Goal: Transaction & Acquisition: Purchase product/service

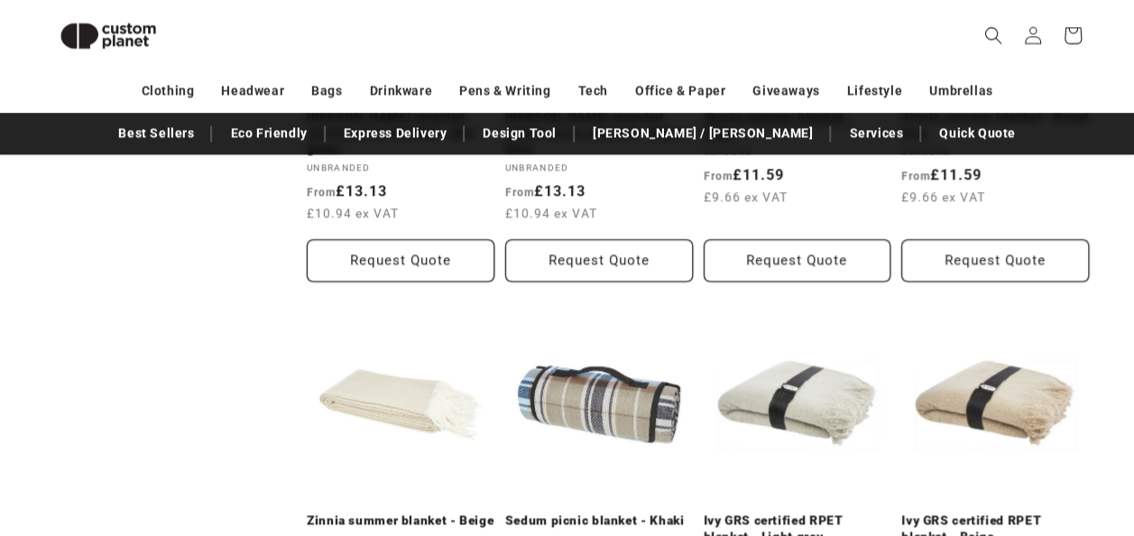
scroll to position [1273, 0]
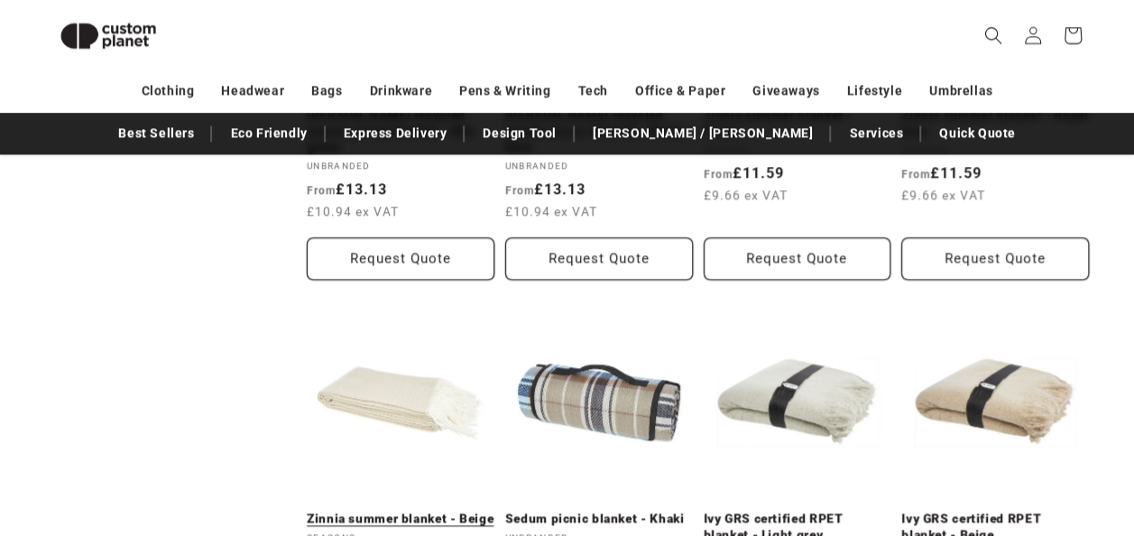
click at [354, 511] on link "Zinnia summer blanket - Beige" at bounding box center [401, 519] width 188 height 16
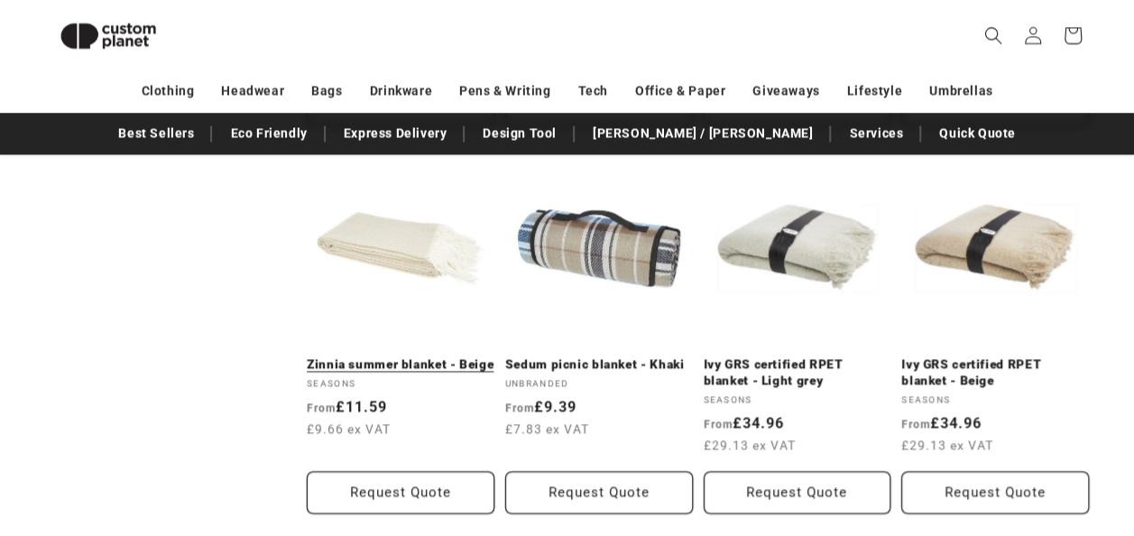
scroll to position [1425, 0]
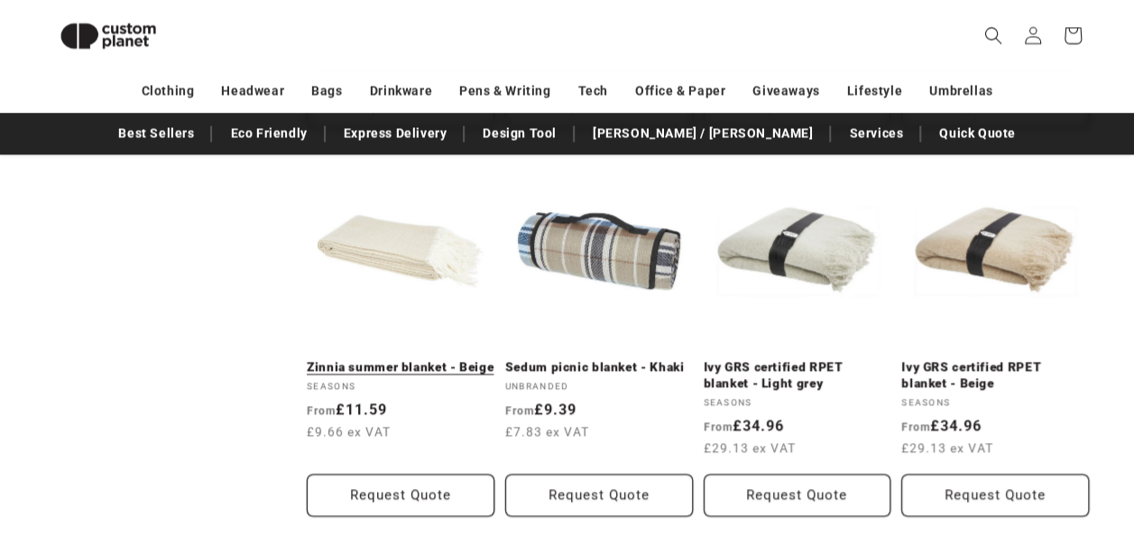
click at [369, 359] on link "Zinnia summer blanket - Beige" at bounding box center [401, 367] width 188 height 16
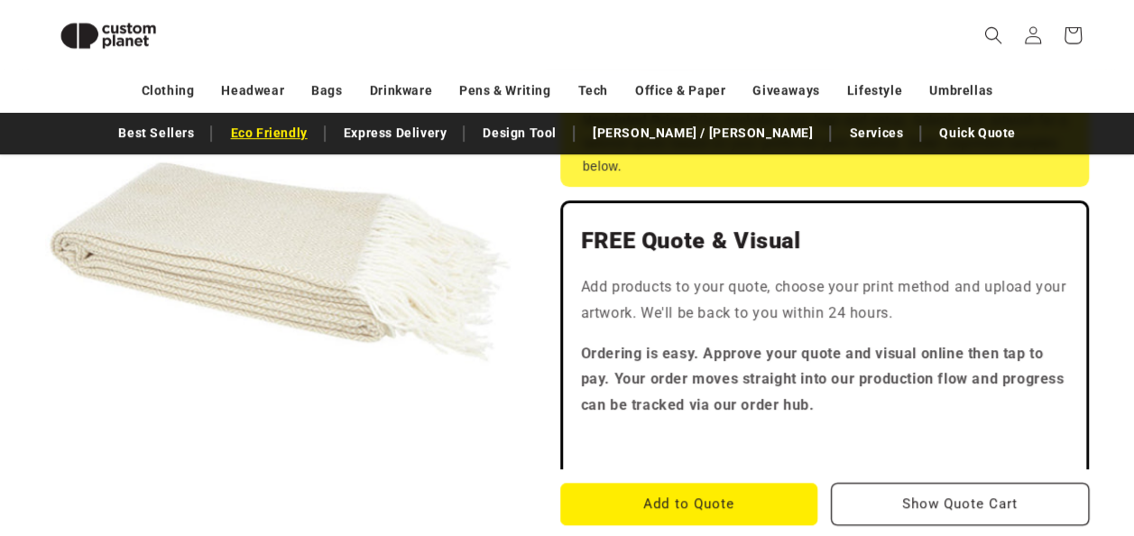
scroll to position [393, 0]
